Goal: Information Seeking & Learning: Learn about a topic

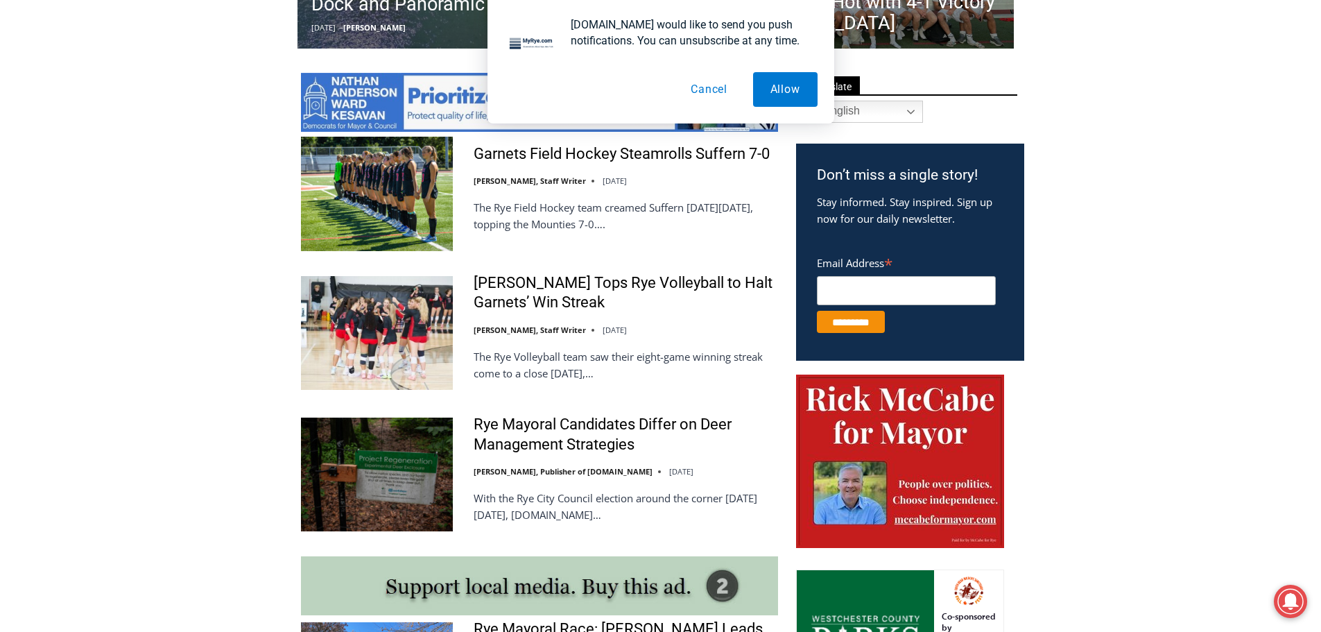
scroll to position [1109, 0]
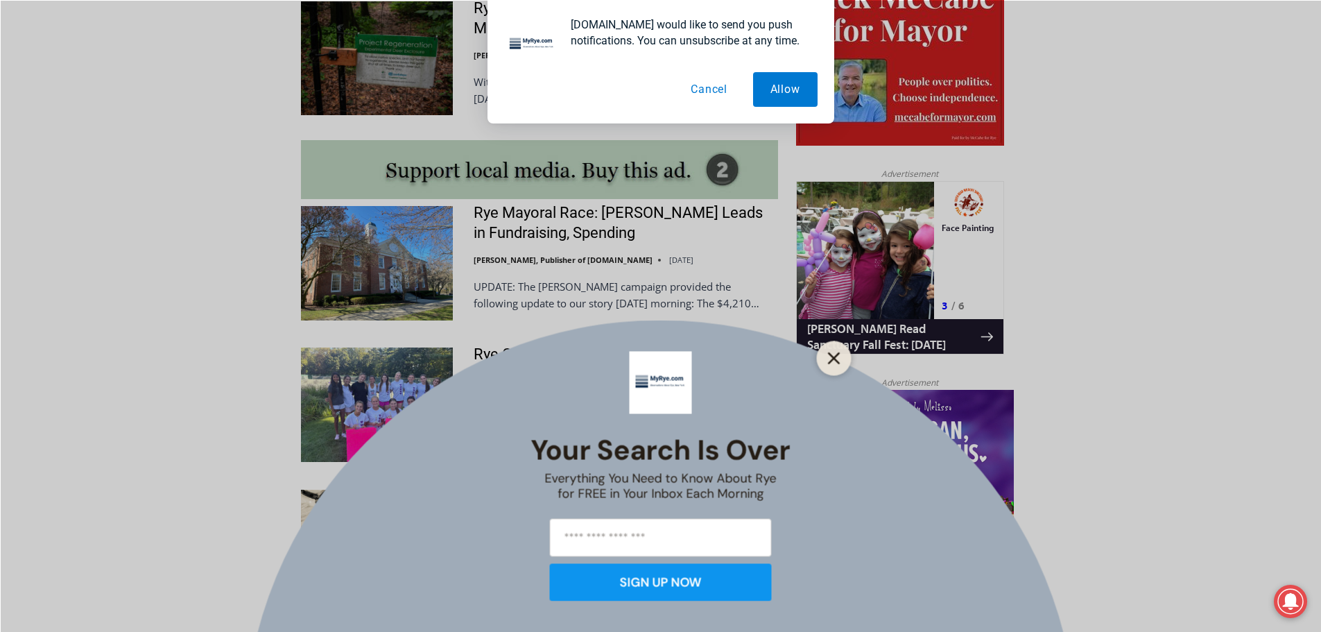
click at [828, 359] on icon "Close" at bounding box center [834, 358] width 12 height 12
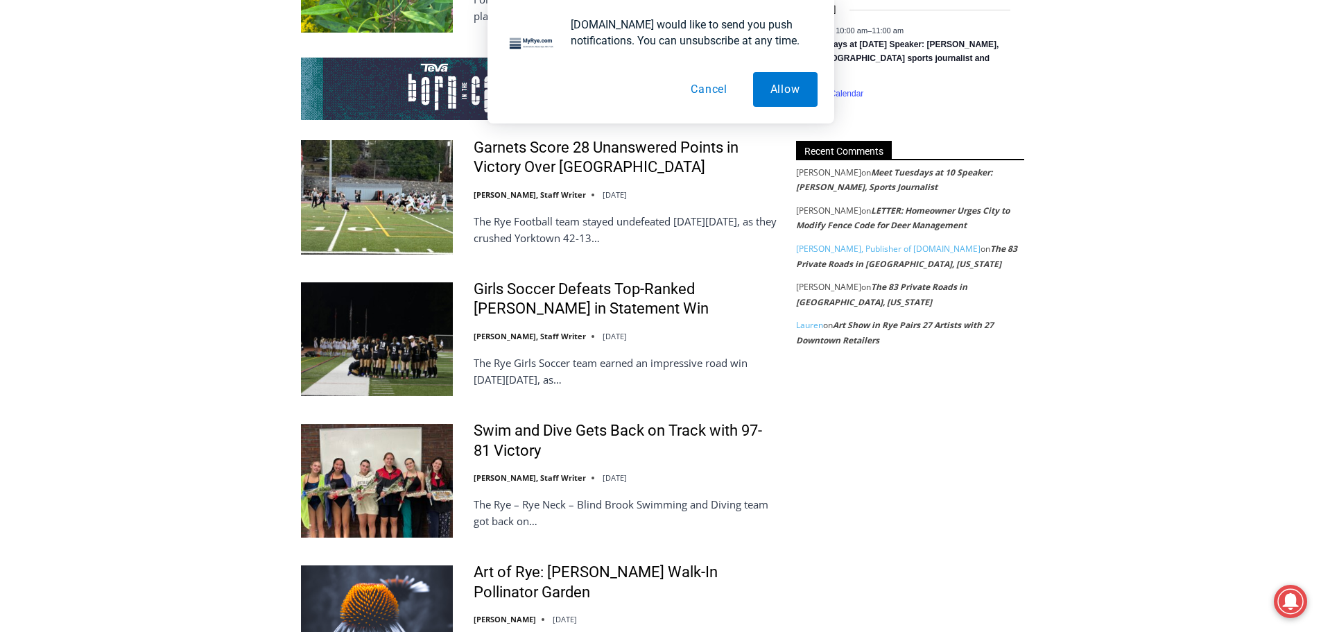
scroll to position [2496, 0]
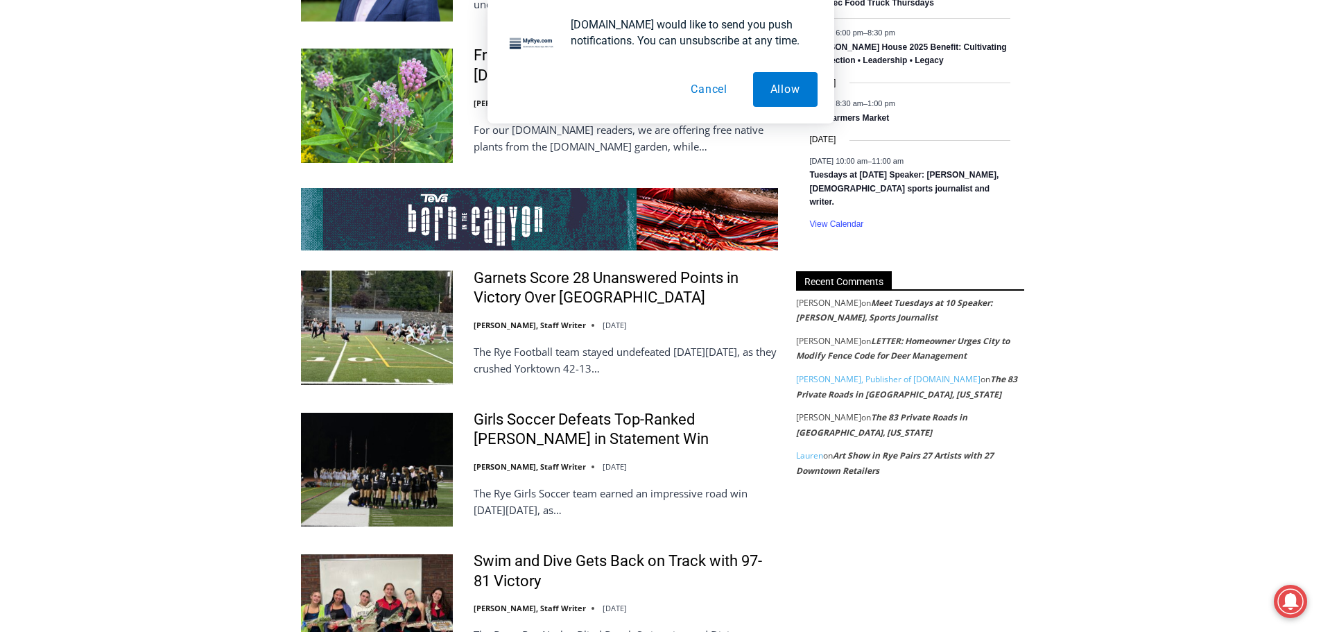
click at [702, 87] on button "Cancel" at bounding box center [708, 89] width 71 height 35
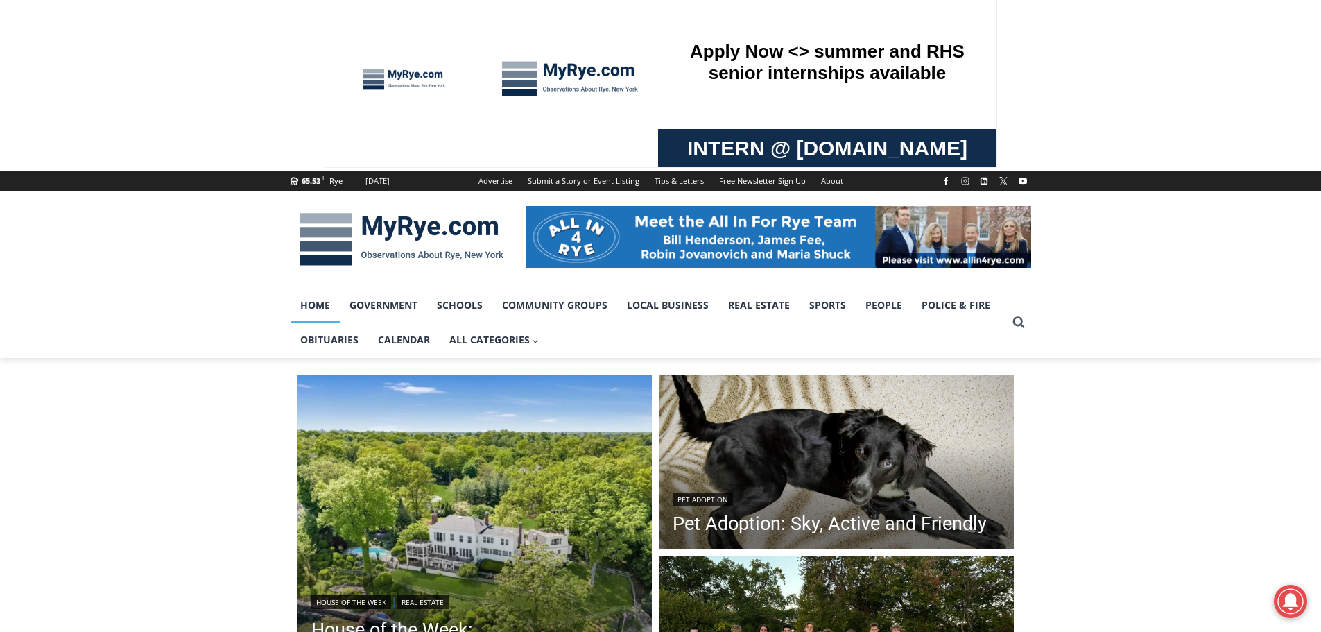
scroll to position [0, 0]
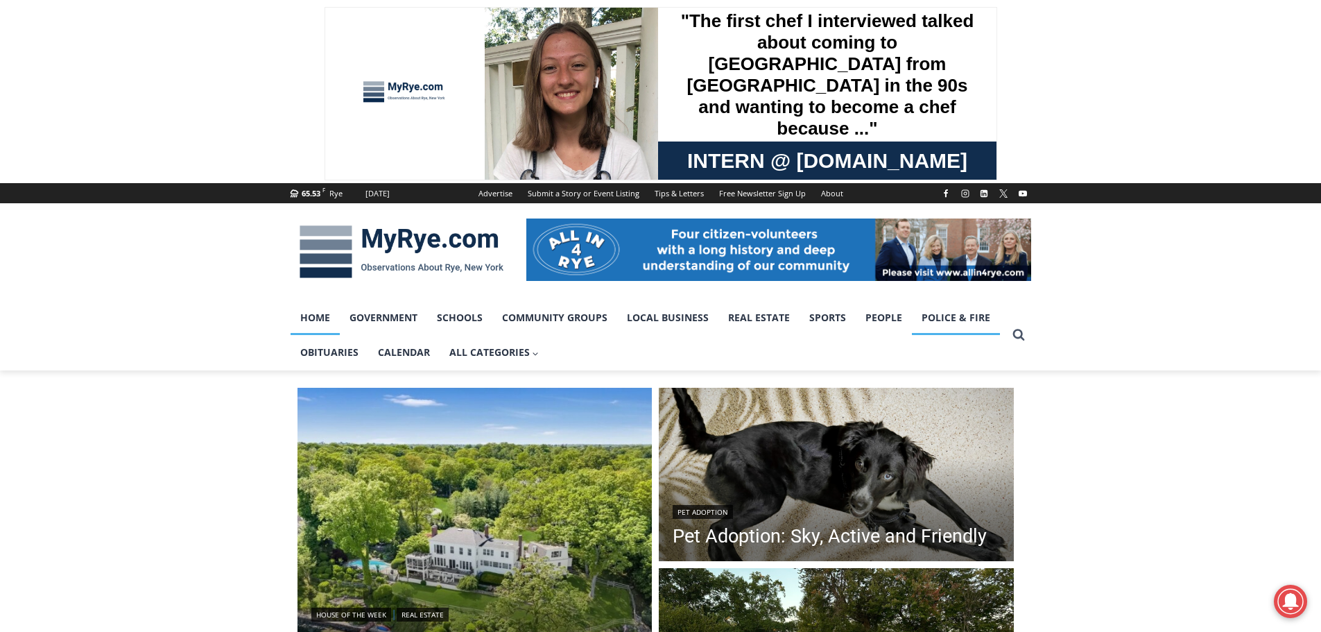
click at [964, 317] on link "Police & Fire" at bounding box center [956, 317] width 88 height 35
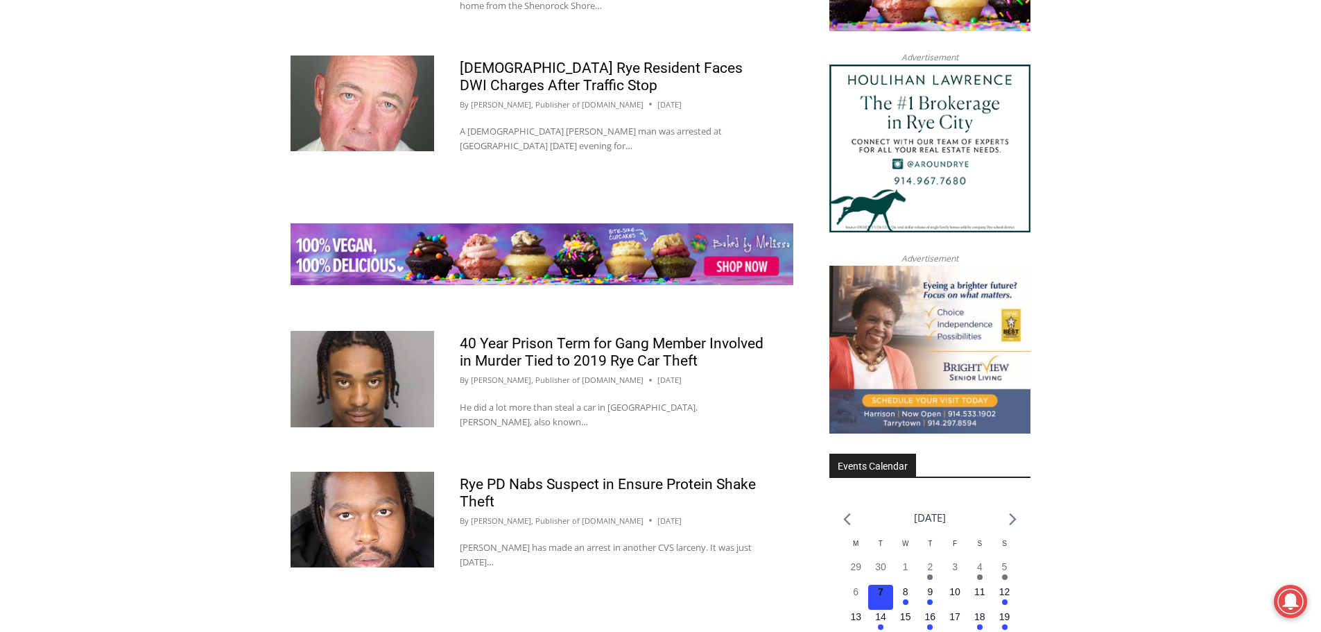
scroll to position [1872, 0]
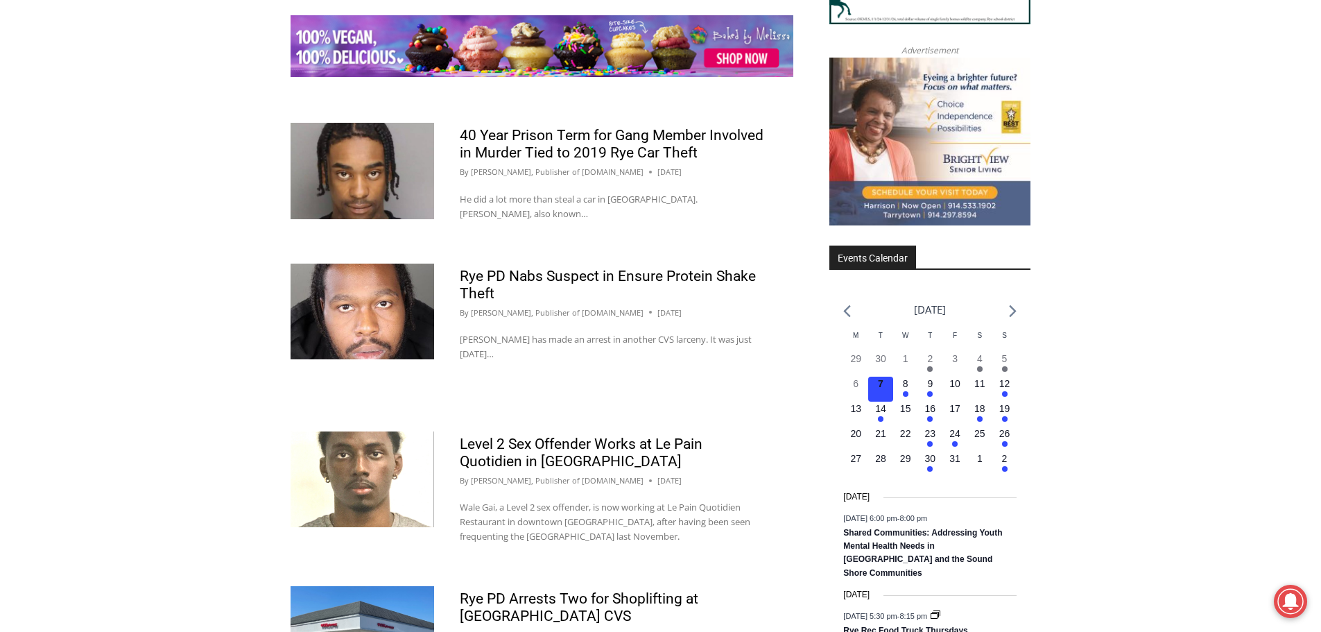
click at [361, 449] on img at bounding box center [362, 479] width 144 height 96
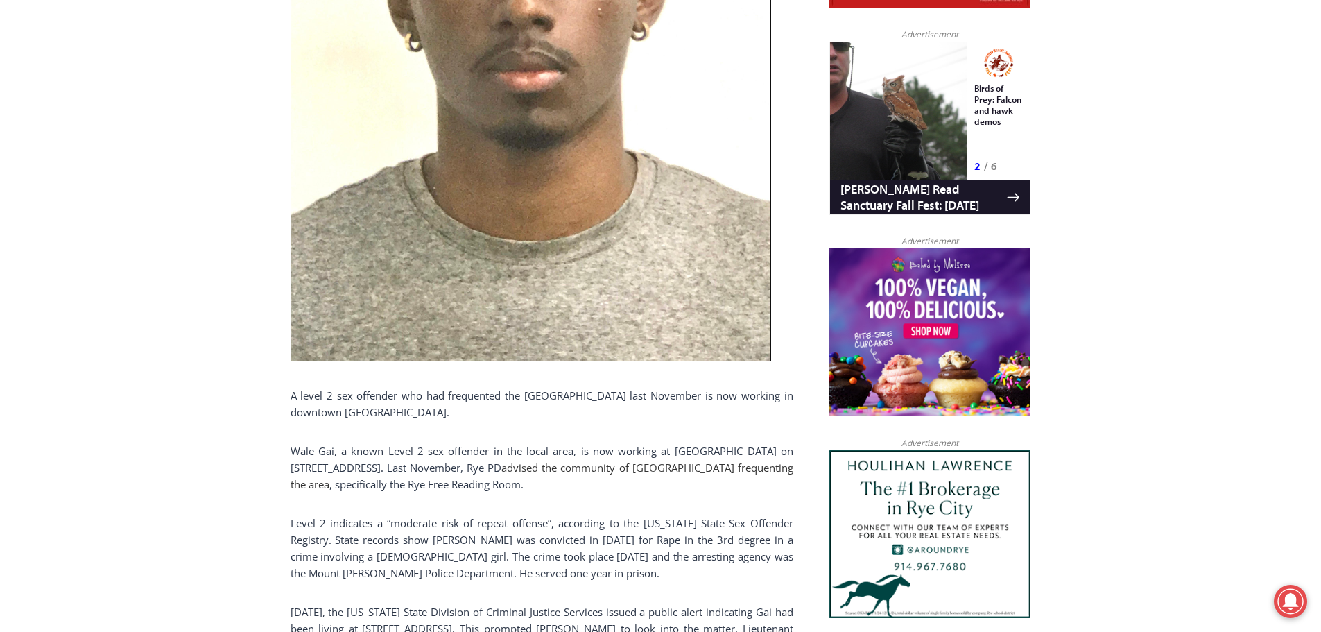
scroll to position [1040, 0]
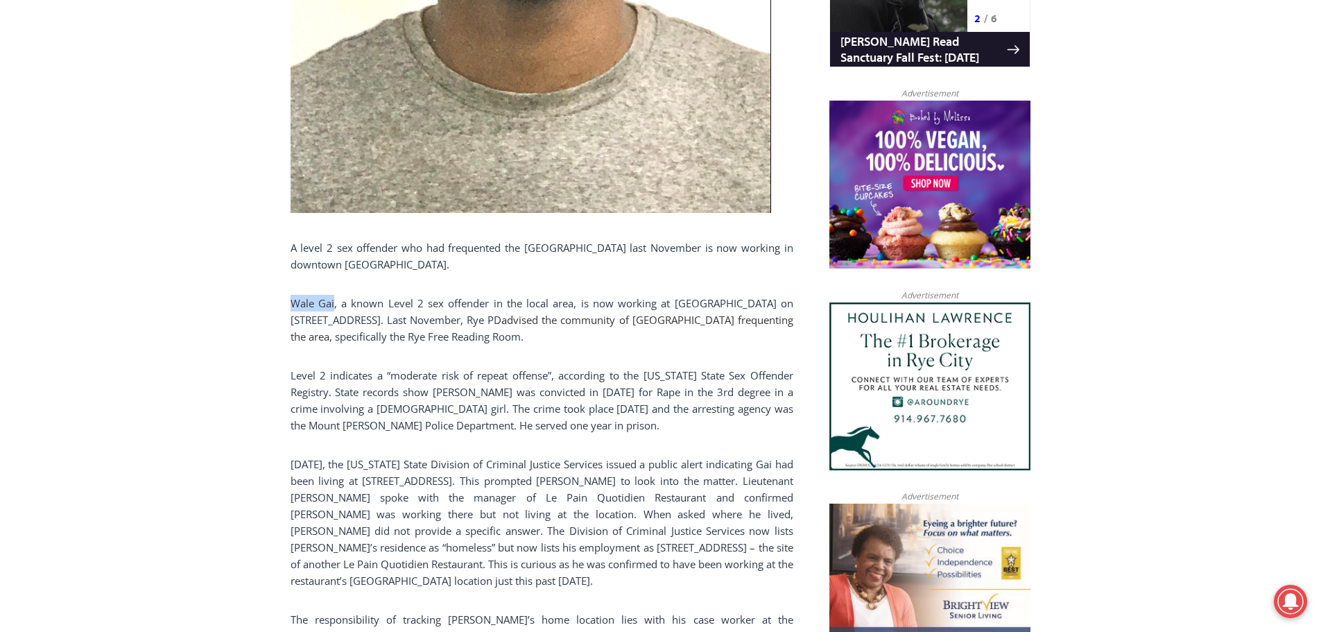
drag, startPoint x: 291, startPoint y: 304, endPoint x: 336, endPoint y: 309, distance: 45.3
click at [336, 309] on p "Wale Gai, a known Level 2 sex offender in the local area, is now working at Le …" at bounding box center [541, 320] width 503 height 50
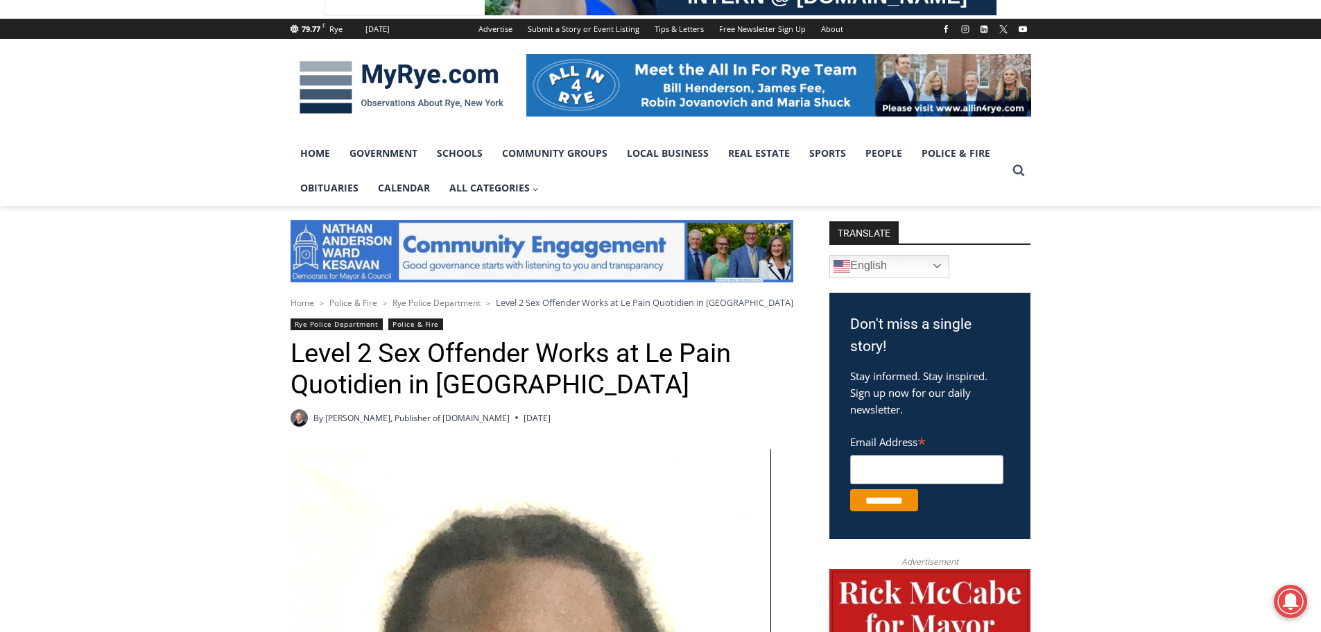
scroll to position [0, 0]
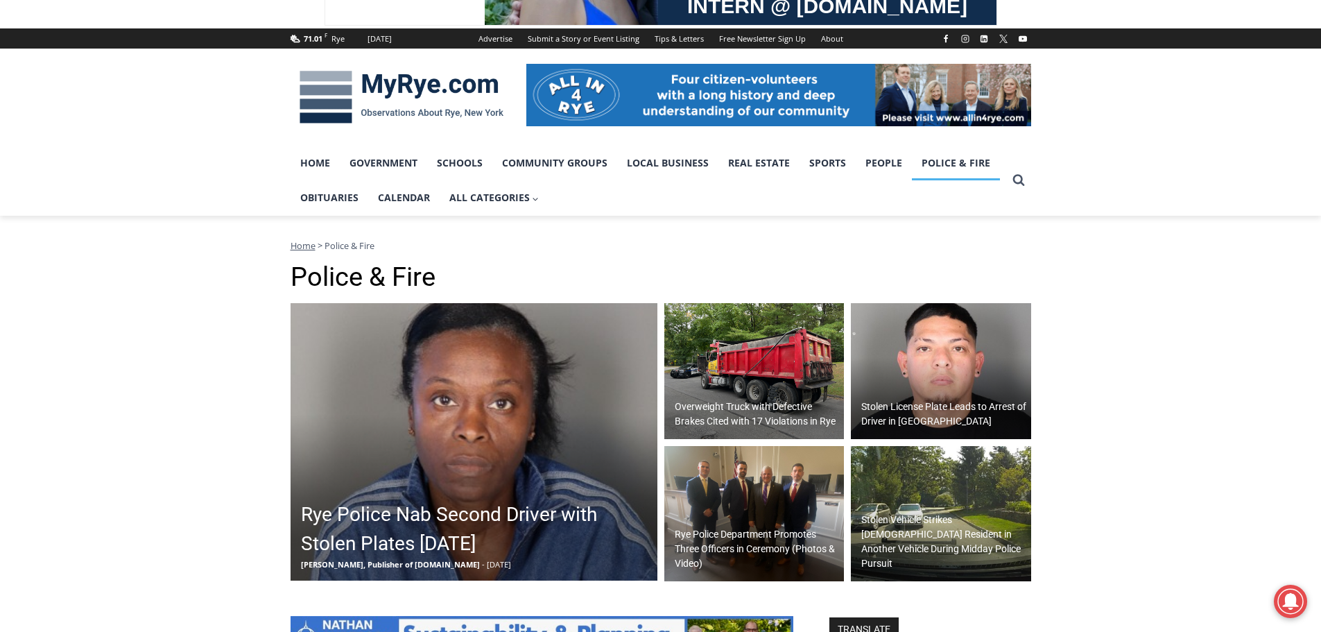
scroll to position [277, 0]
